Goal: Transaction & Acquisition: Download file/media

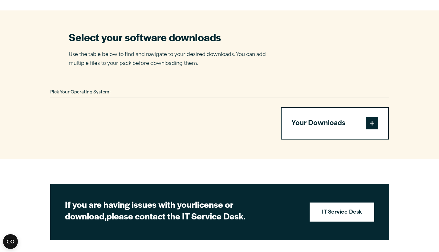
scroll to position [362, 0]
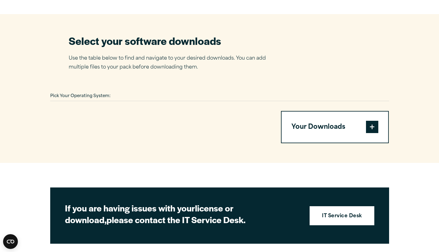
click at [374, 133] on span at bounding box center [372, 127] width 12 height 12
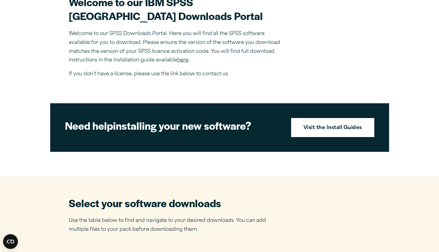
scroll to position [199, 0]
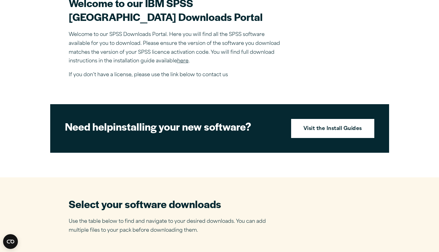
click at [185, 64] on link "here" at bounding box center [182, 61] width 11 height 5
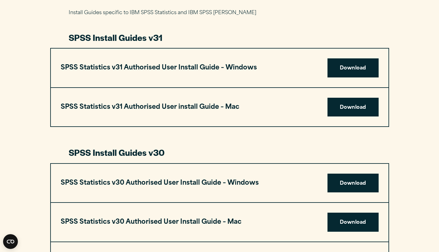
scroll to position [305, 0]
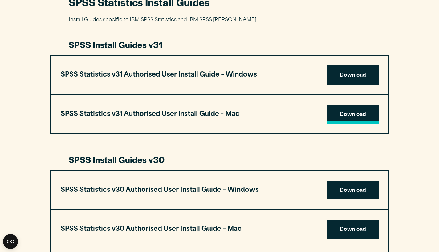
click at [359, 112] on link "Download" at bounding box center [352, 114] width 51 height 19
click at [354, 111] on link "Download" at bounding box center [352, 114] width 51 height 19
click at [354, 118] on link "Download" at bounding box center [352, 114] width 51 height 19
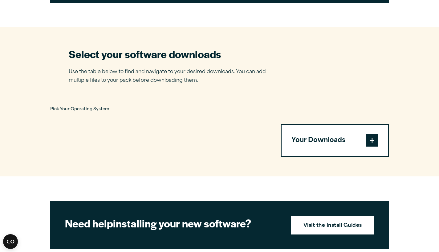
scroll to position [360, 0]
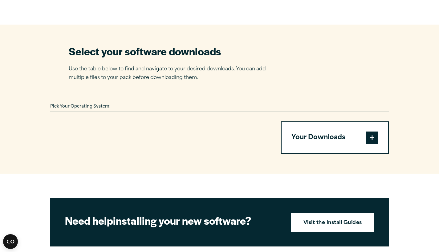
click at [369, 138] on span at bounding box center [372, 138] width 12 height 12
click at [372, 138] on span at bounding box center [372, 138] width 12 height 12
click at [340, 143] on button "Your Downloads" at bounding box center [334, 137] width 107 height 31
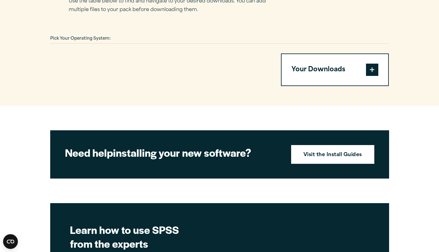
scroll to position [423, 0]
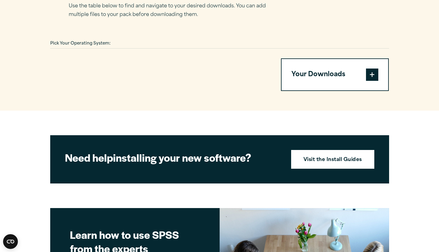
click at [138, 42] on div "Pick Your Operating System:" at bounding box center [219, 44] width 339 height 10
click at [169, 42] on div "Pick Your Operating System:" at bounding box center [219, 44] width 339 height 10
click at [342, 67] on button "Your Downloads" at bounding box center [334, 74] width 107 height 31
click at [369, 71] on span at bounding box center [372, 75] width 12 height 12
